Goal: Transaction & Acquisition: Purchase product/service

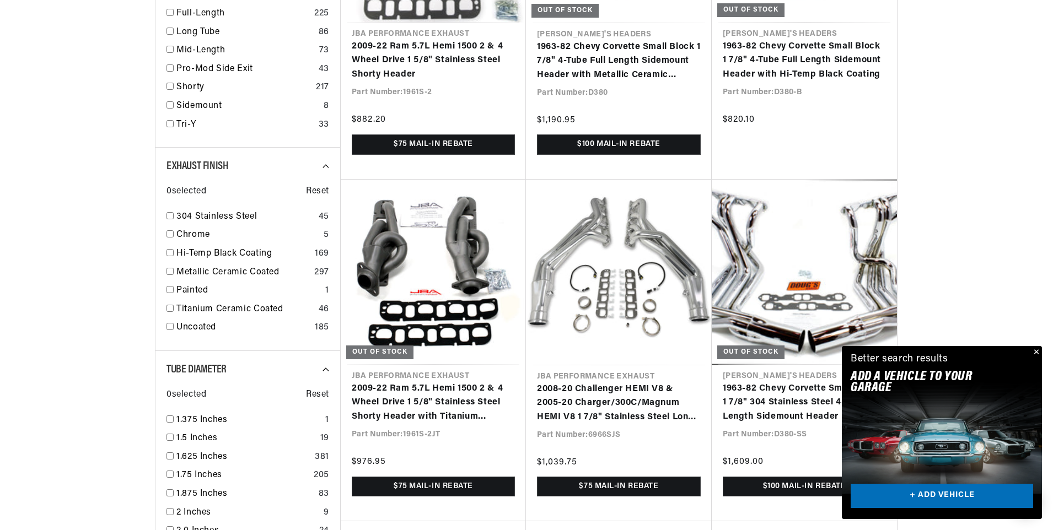
scroll to position [1213, 0]
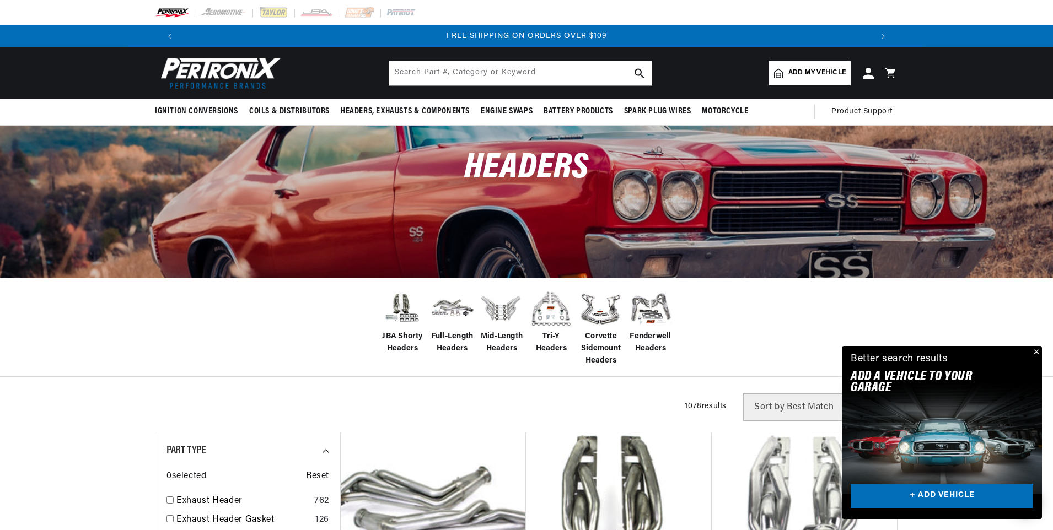
click at [550, 305] on img at bounding box center [551, 309] width 44 height 44
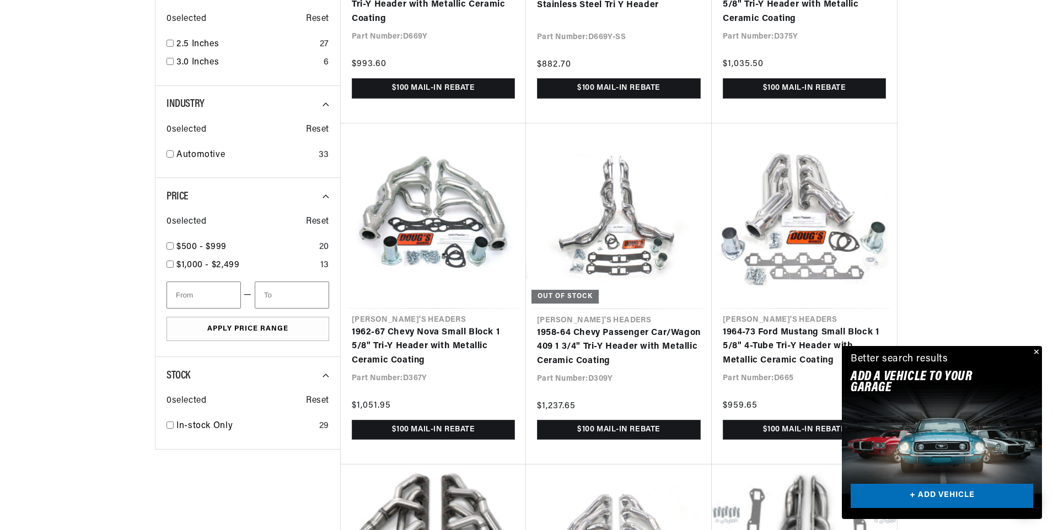
scroll to position [1268, 0]
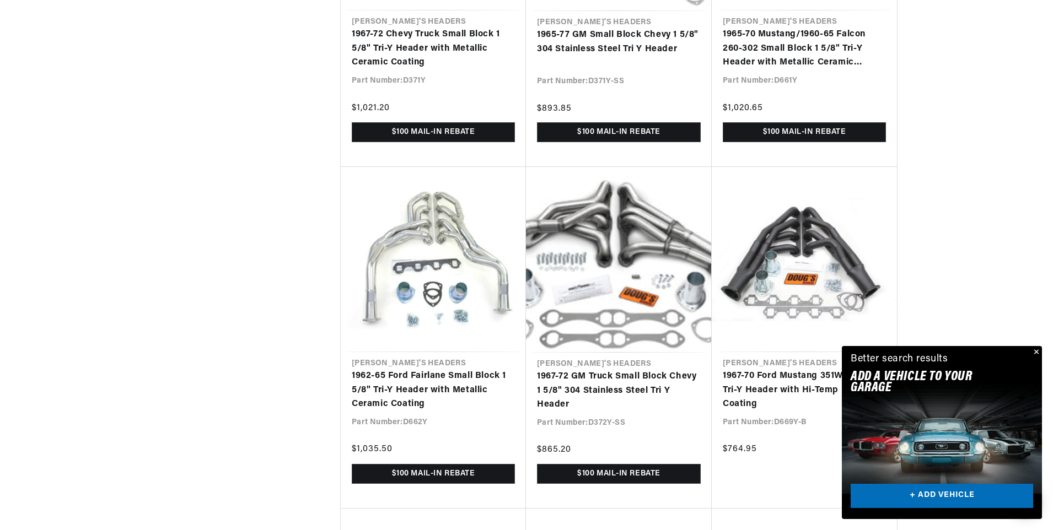
scroll to position [2591, 0]
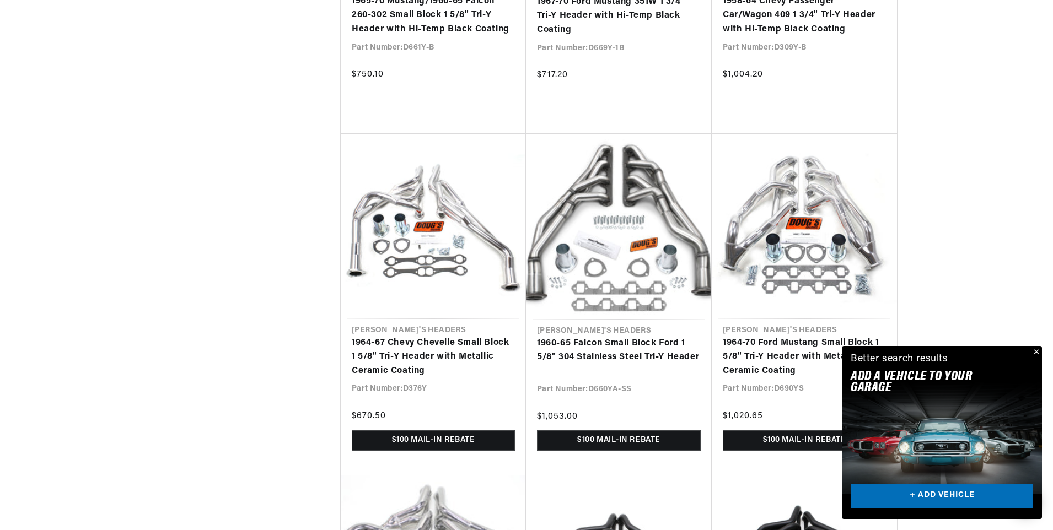
scroll to position [3088, 0]
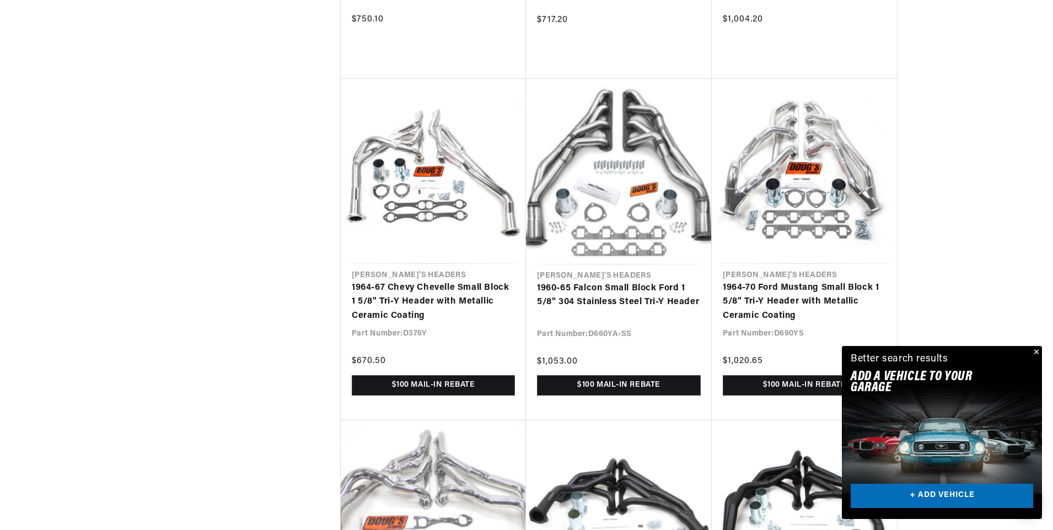
click at [1035, 351] on button "Close" at bounding box center [1035, 352] width 13 height 13
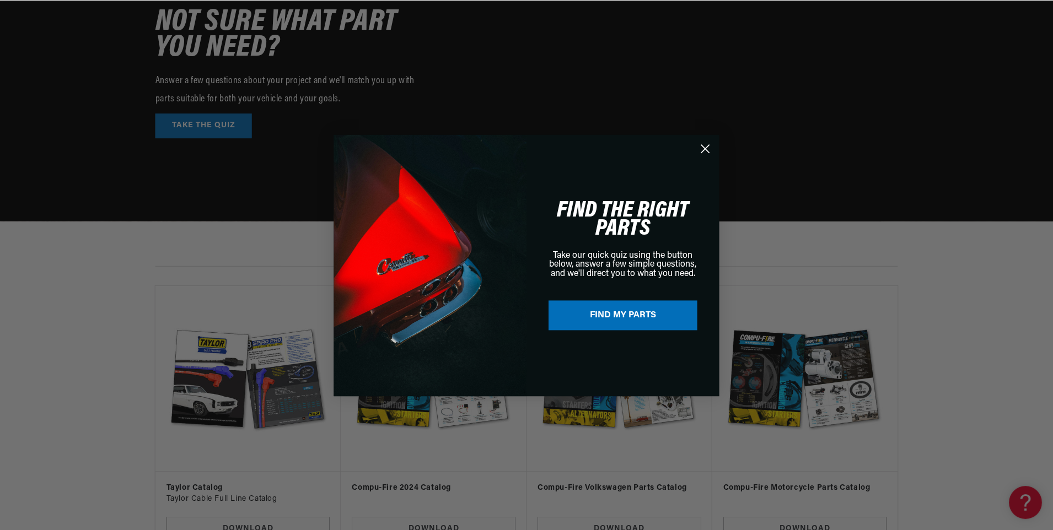
scroll to position [0, 691]
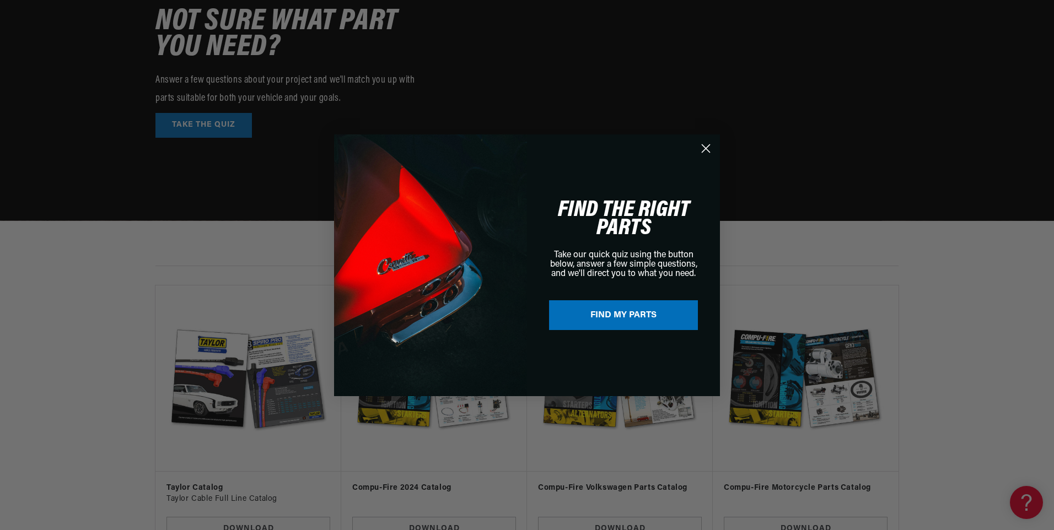
click at [703, 147] on circle "Close dialog" at bounding box center [706, 148] width 18 height 18
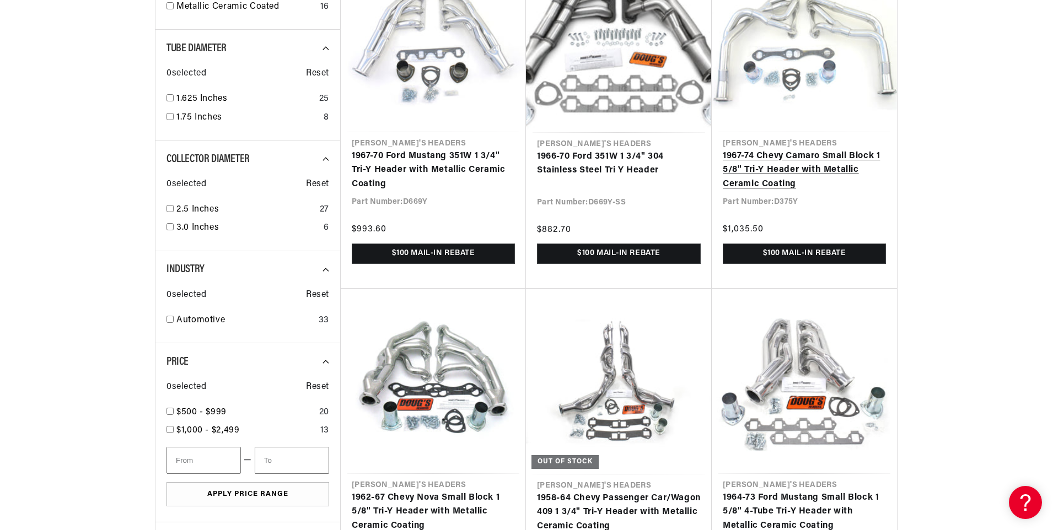
scroll to position [0, 1383]
click at [791, 157] on link "1967-74 Chevy Camaro Small Block 1 5/8" Tri-Y Header with Metallic Ceramic Coat…" at bounding box center [804, 170] width 163 height 42
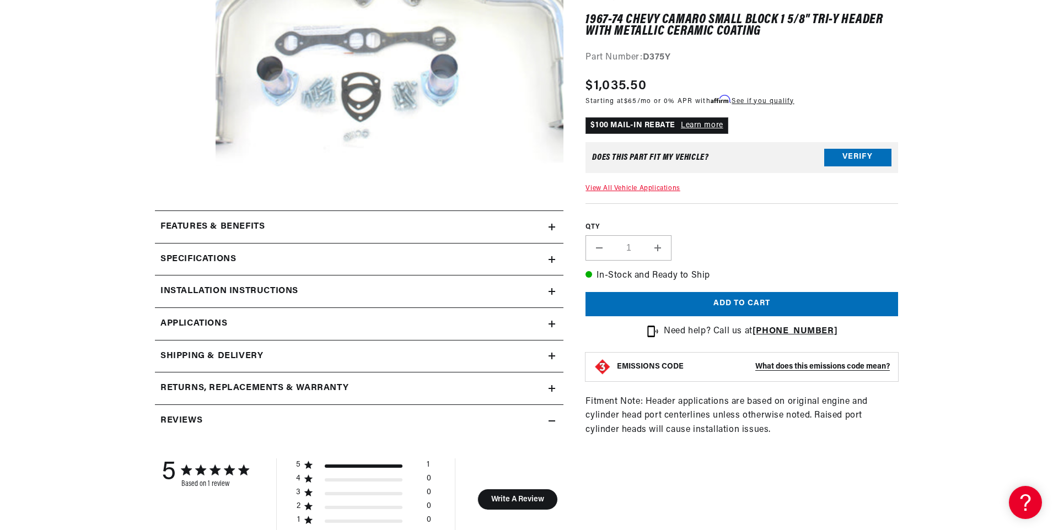
click at [552, 224] on icon at bounding box center [552, 227] width 0 height 7
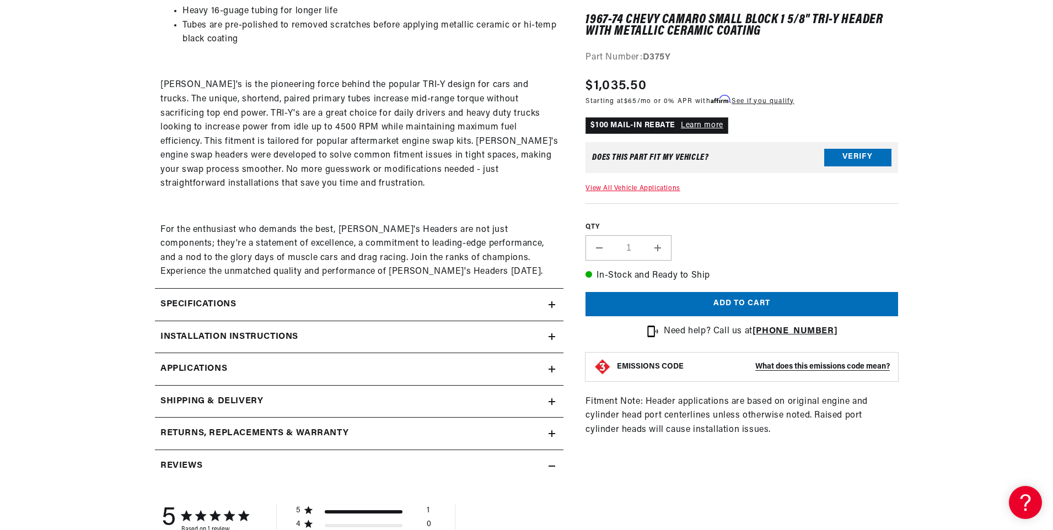
click at [551, 305] on icon at bounding box center [552, 305] width 7 height 0
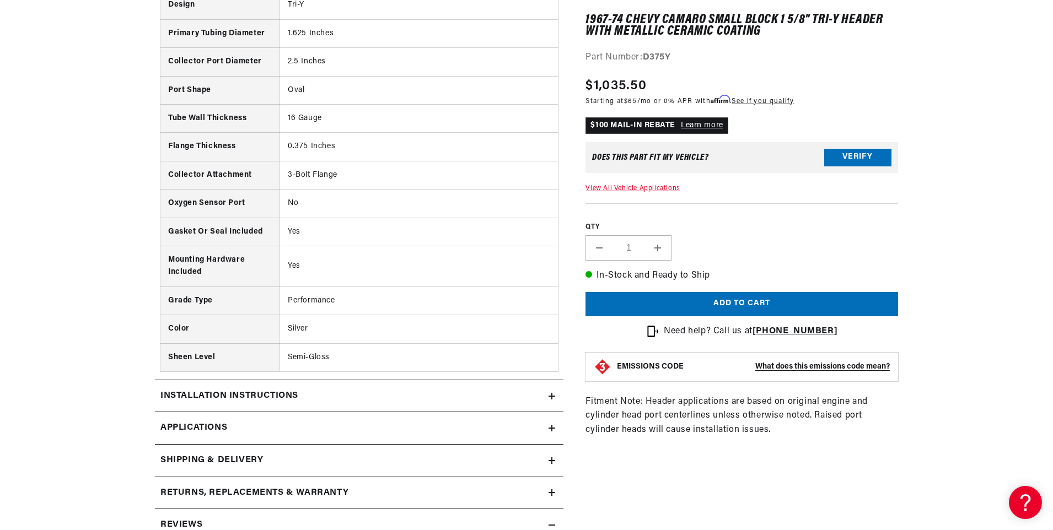
scroll to position [1158, 0]
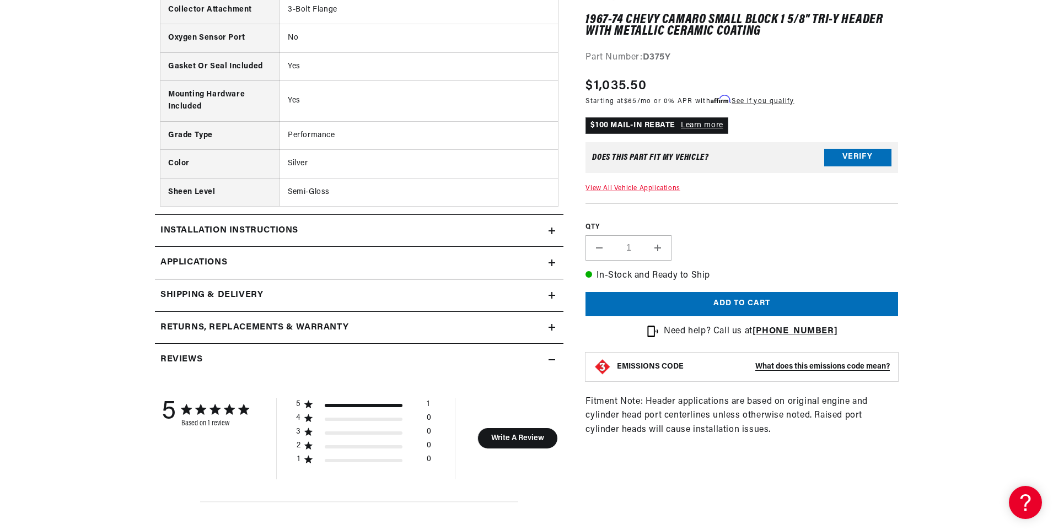
click at [553, 228] on icon at bounding box center [552, 231] width 7 height 7
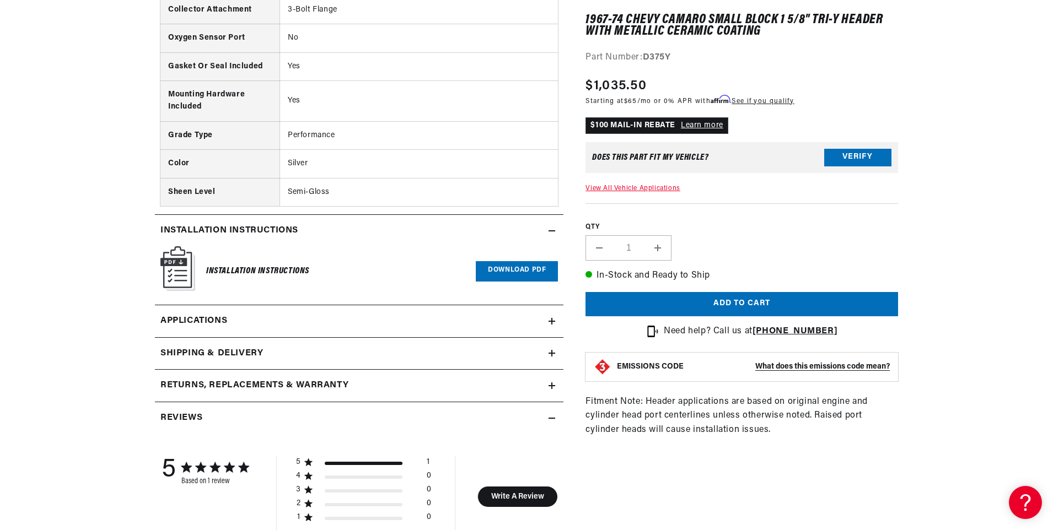
scroll to position [0, 0]
click at [553, 323] on icon at bounding box center [552, 321] width 7 height 7
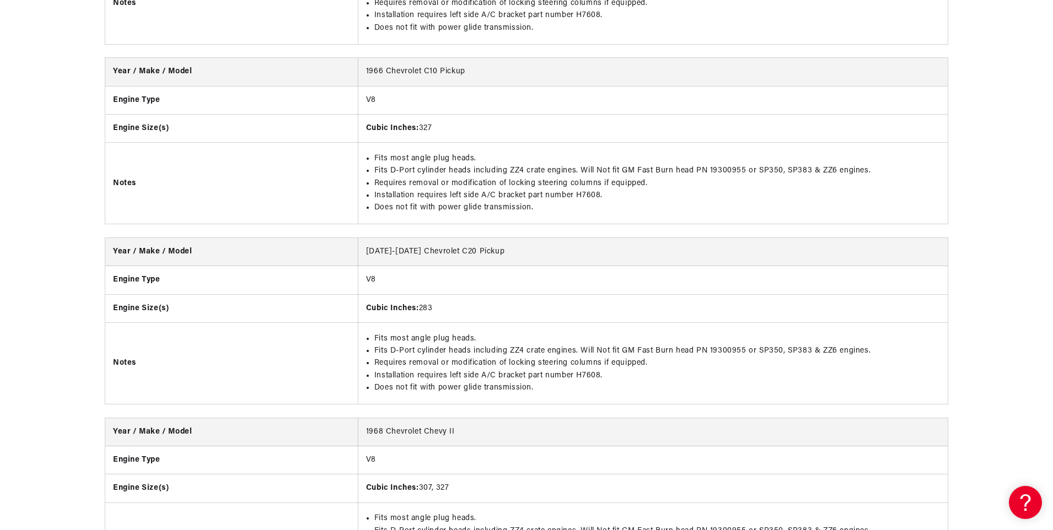
scroll to position [0, 1383]
